Goal: Information Seeking & Learning: Find specific fact

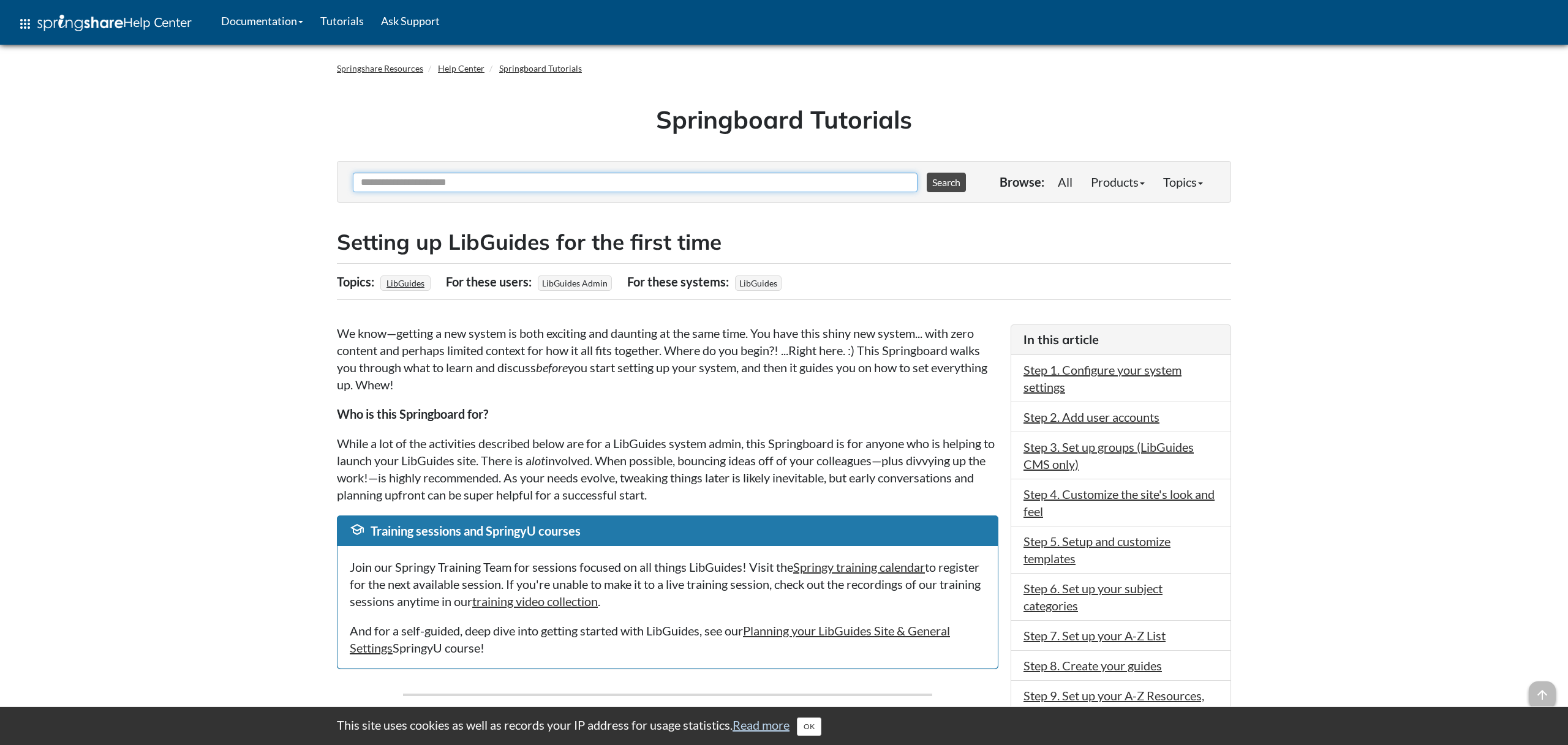
click at [569, 183] on input "Ask Another Question" at bounding box center [634, 182] width 565 height 19
type input "**********"
click at [927, 173] on button "Search" at bounding box center [946, 182] width 40 height 19
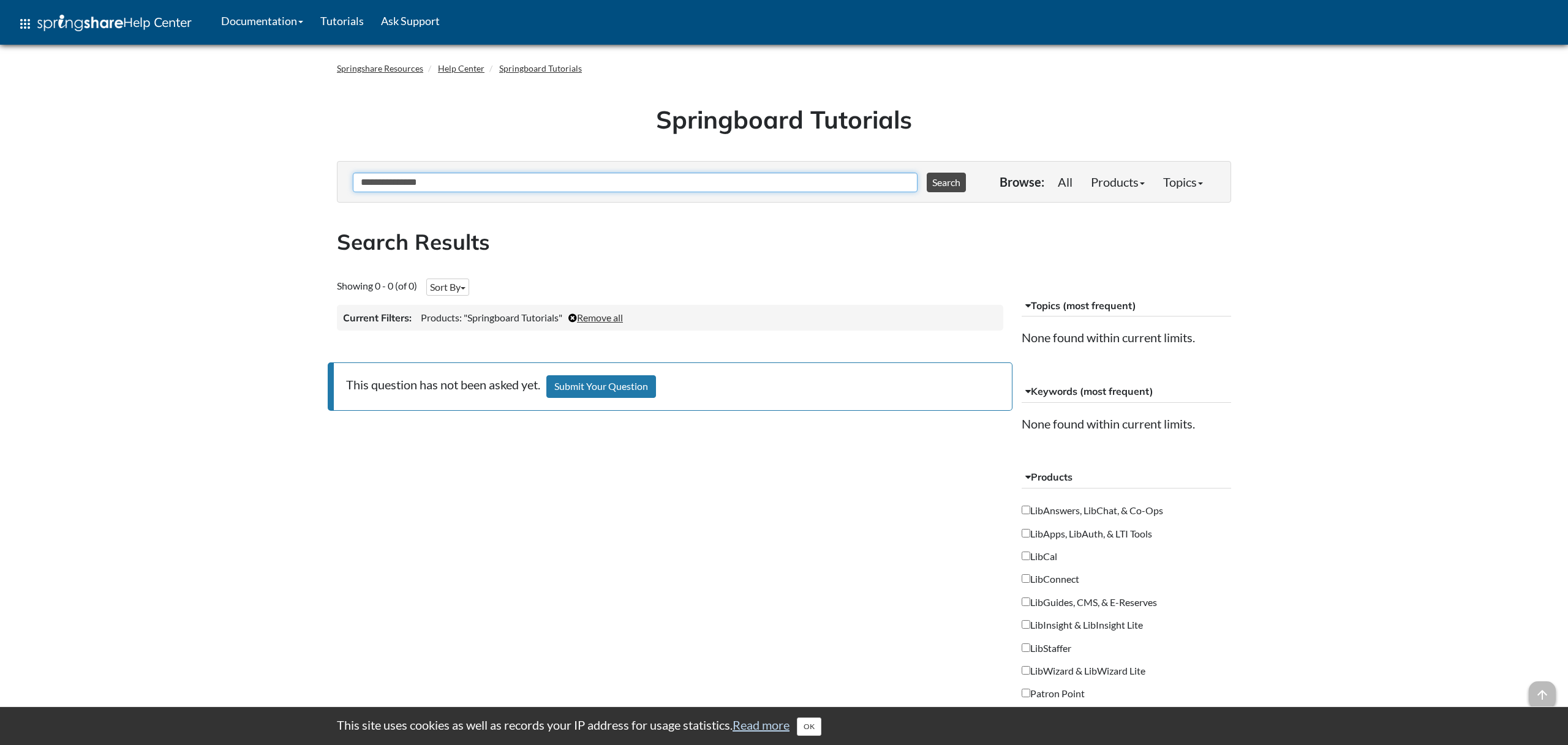
click at [490, 182] on input "**********" at bounding box center [634, 182] width 565 height 19
